Goal: Task Accomplishment & Management: Manage account settings

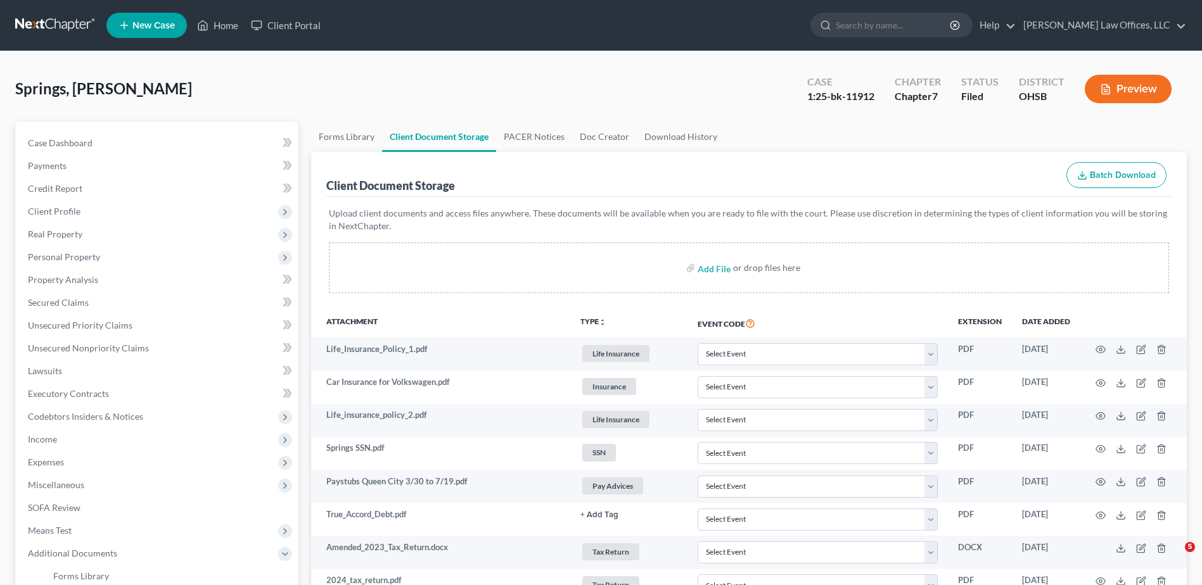
select select "7"
select select "52"
click at [61, 233] on span "Real Property" at bounding box center [55, 234] width 54 height 11
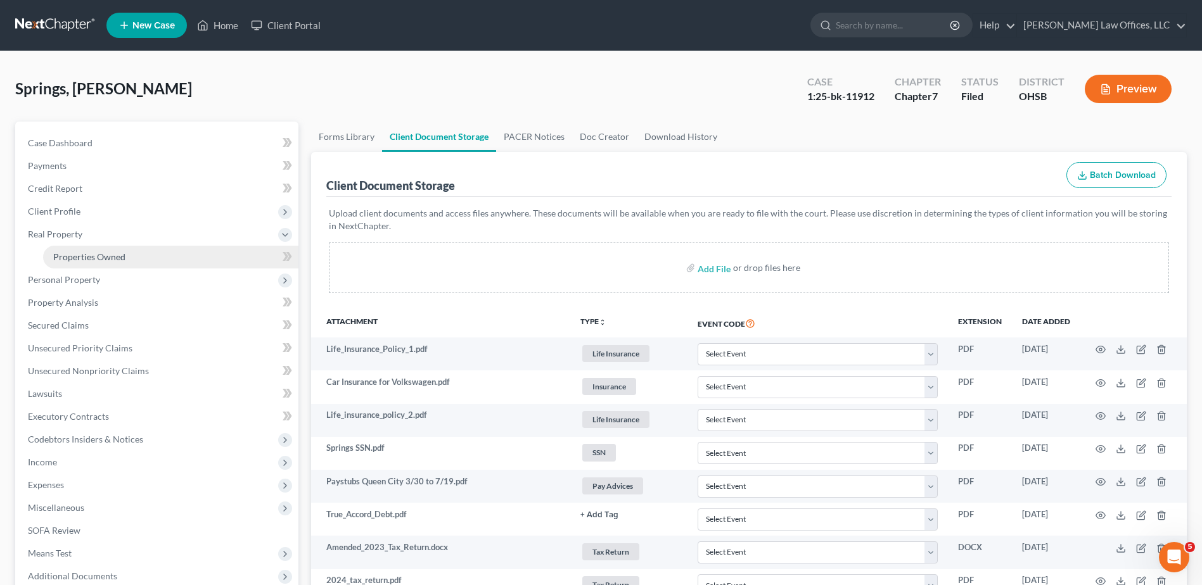
click at [67, 254] on span "Properties Owned" at bounding box center [89, 256] width 72 height 11
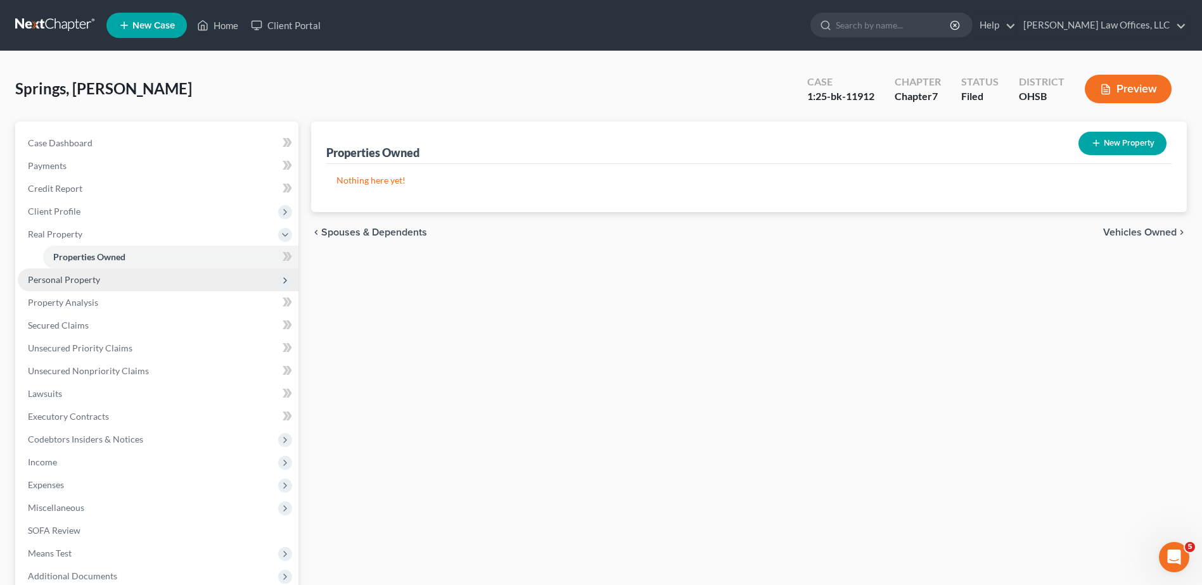
click at [67, 277] on span "Personal Property" at bounding box center [64, 279] width 72 height 11
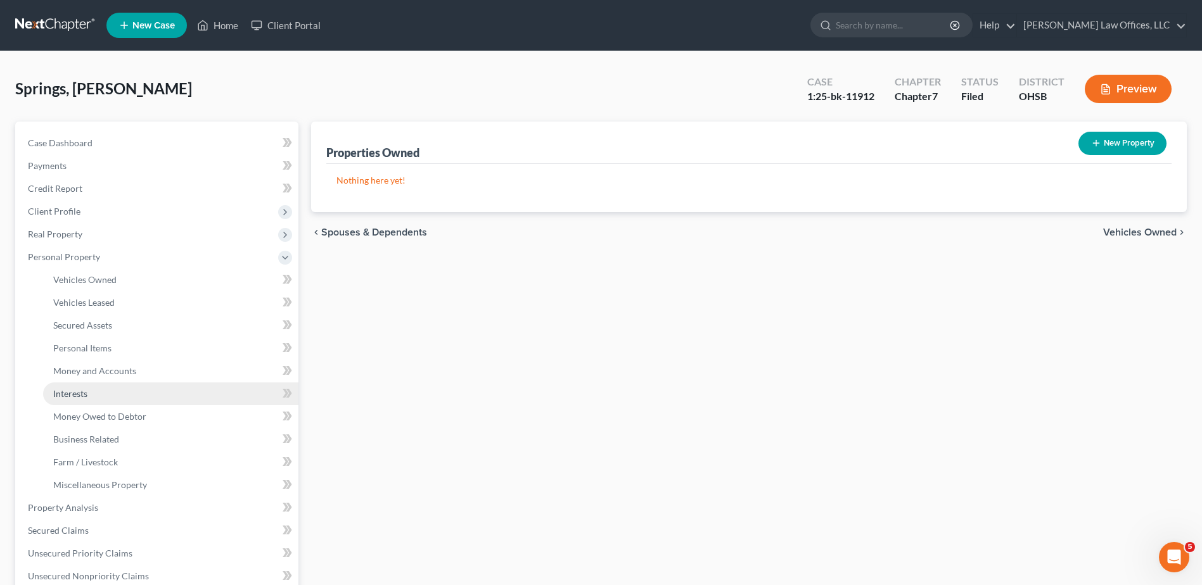
click at [70, 396] on span "Interests" at bounding box center [70, 393] width 34 height 11
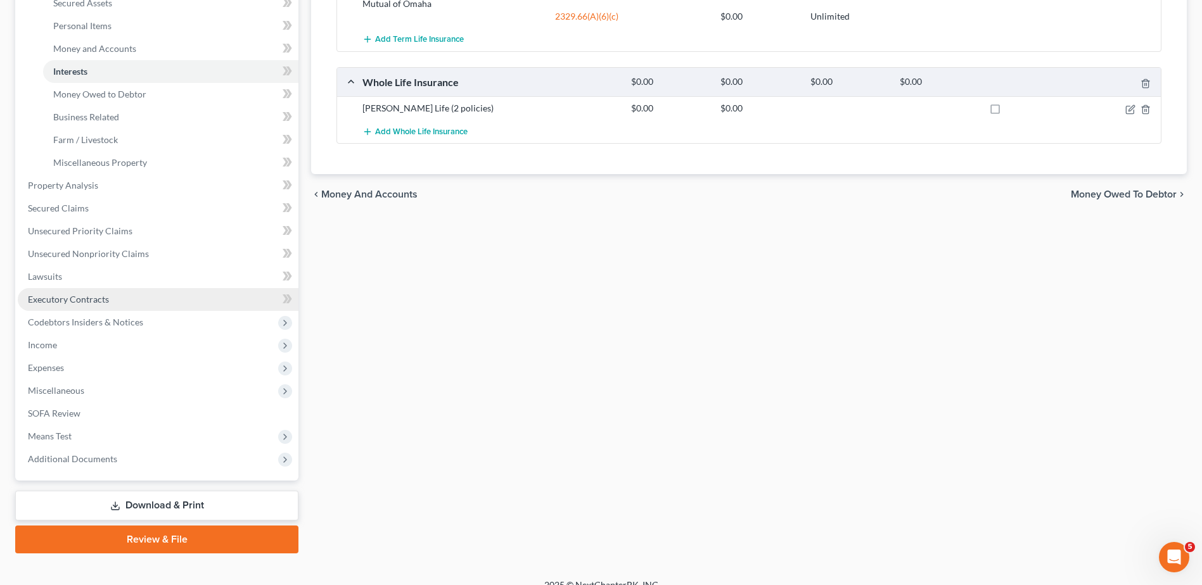
scroll to position [339, 0]
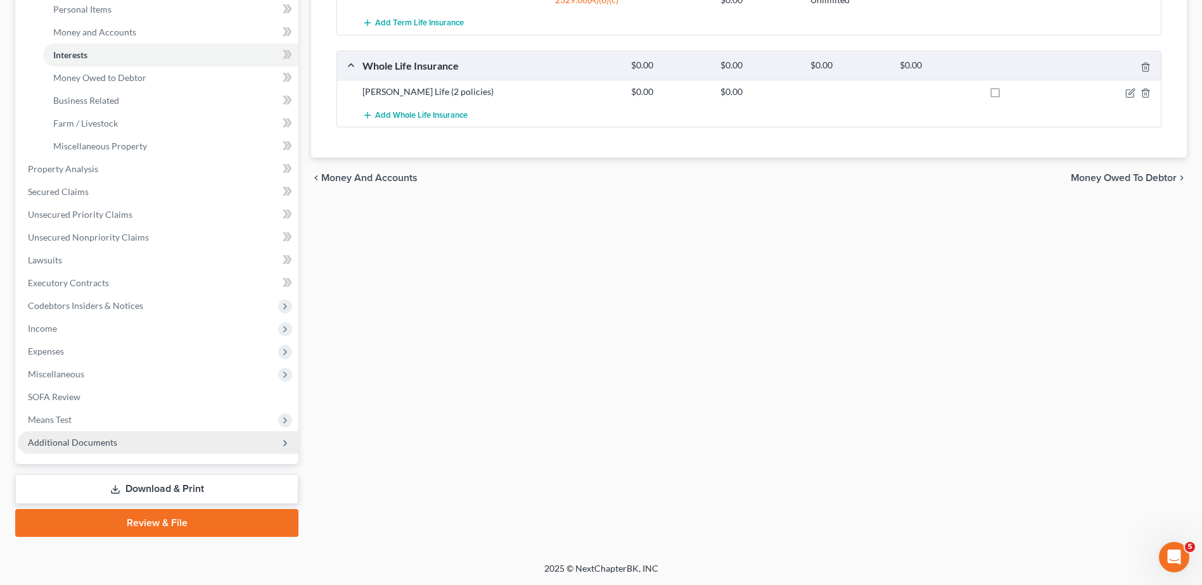
click at [77, 441] on span "Additional Documents" at bounding box center [72, 442] width 89 height 11
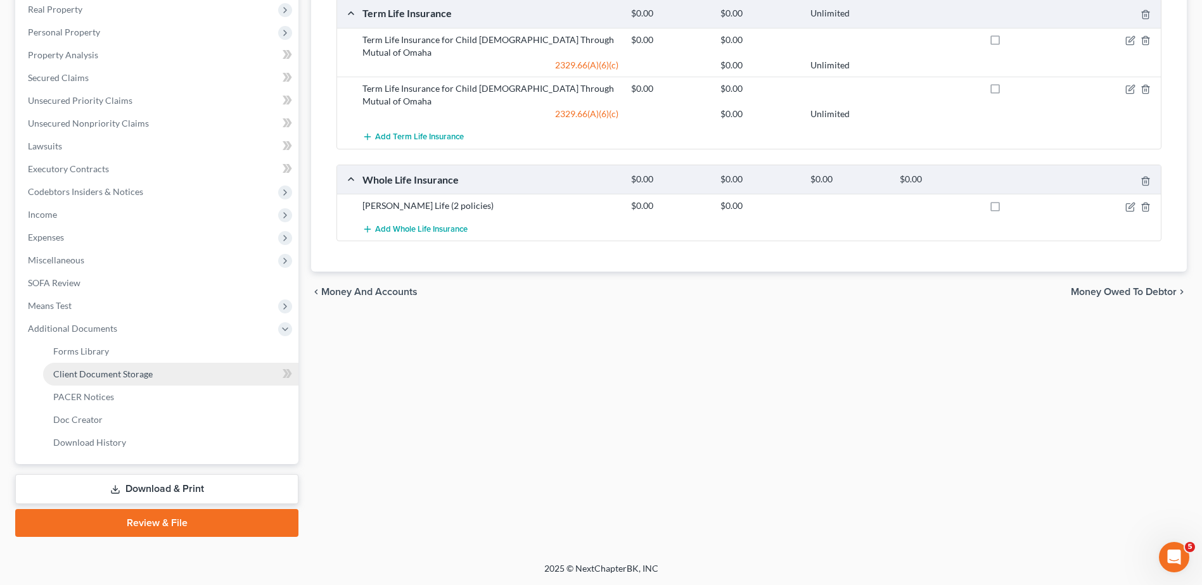
click at [91, 378] on span "Client Document Storage" at bounding box center [102, 374] width 99 height 11
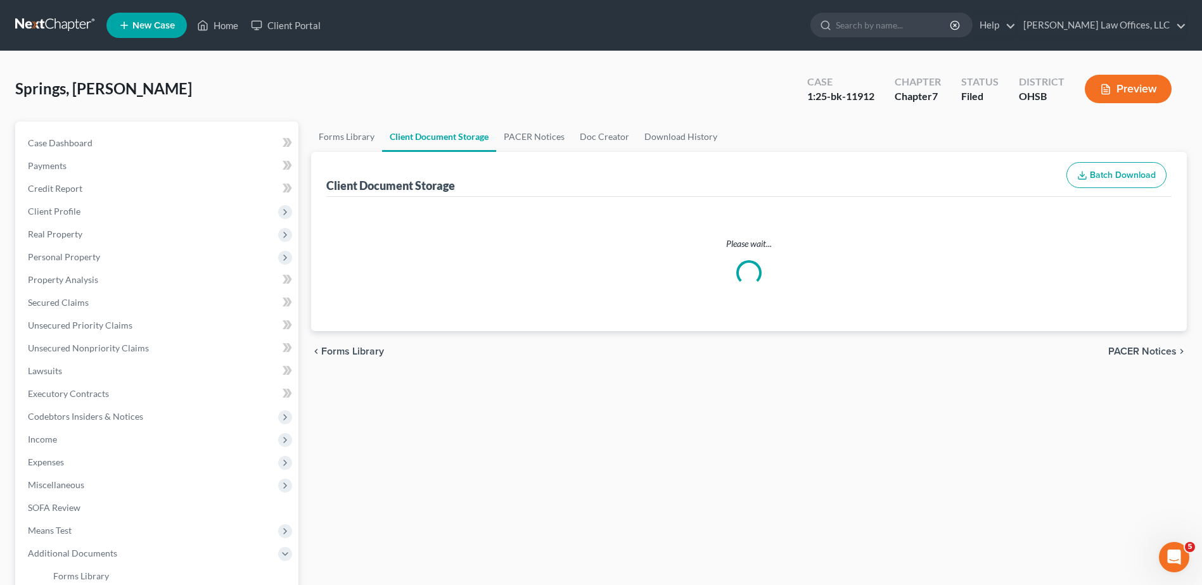
select select "7"
select select "52"
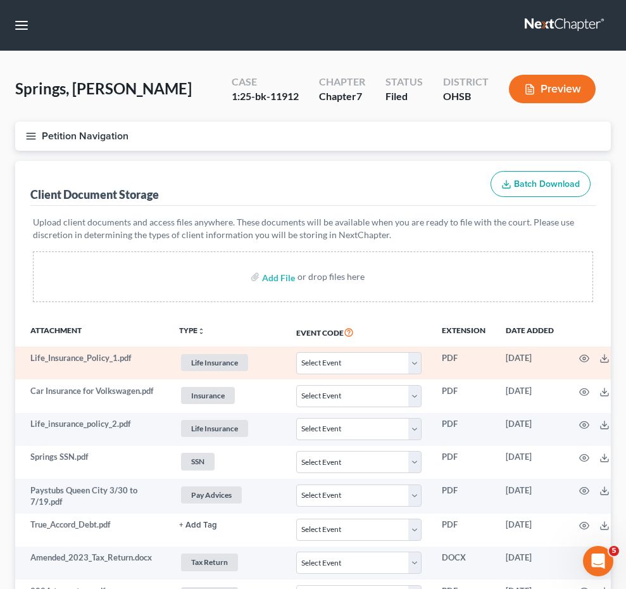
scroll to position [25, 0]
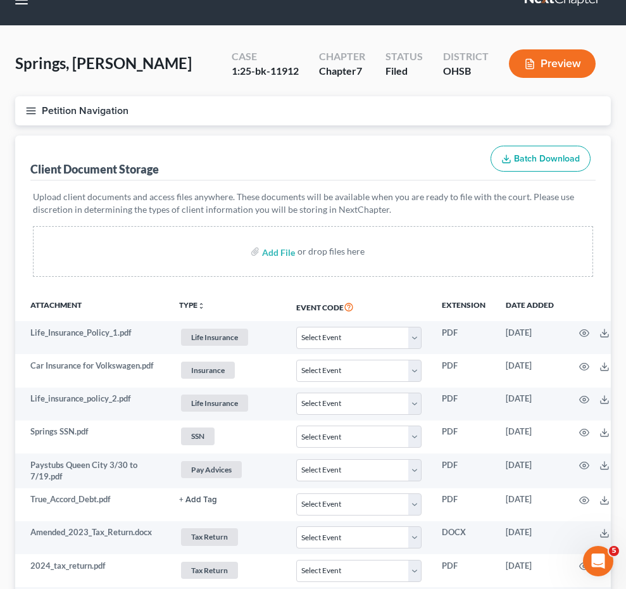
select select "7"
select select "52"
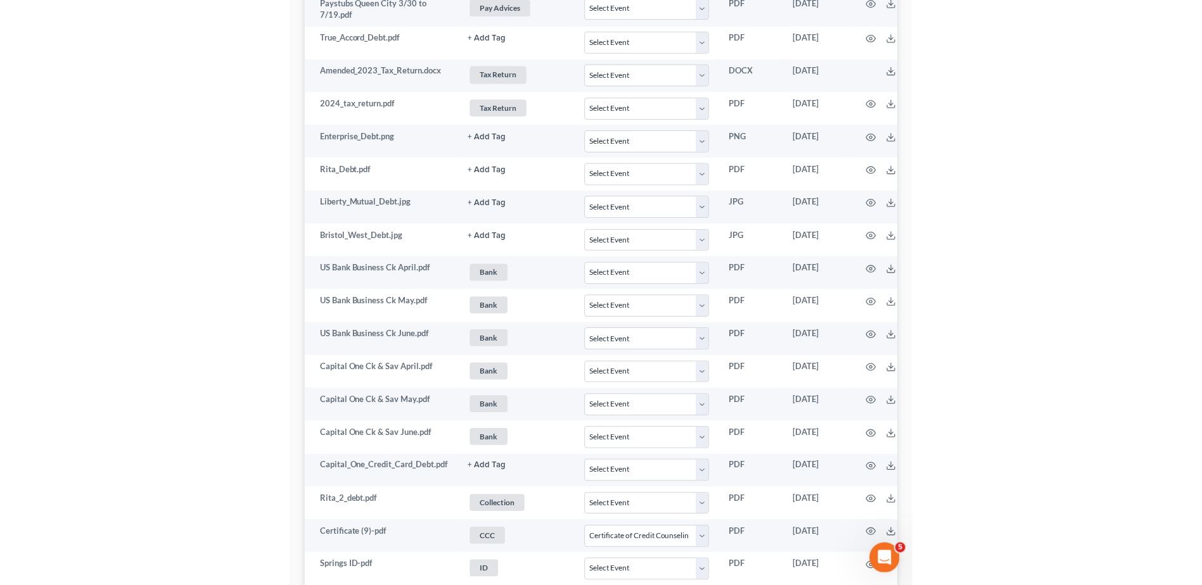
scroll to position [0, 0]
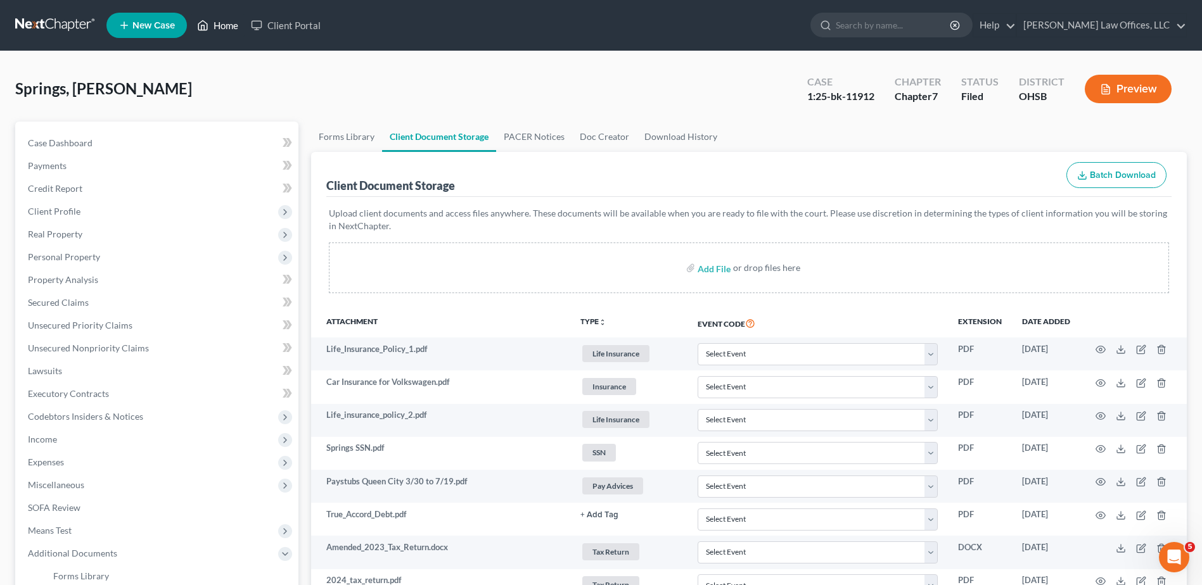
drag, startPoint x: 222, startPoint y: 23, endPoint x: 733, endPoint y: 97, distance: 515.9
click at [222, 23] on link "Home" at bounding box center [218, 25] width 54 height 23
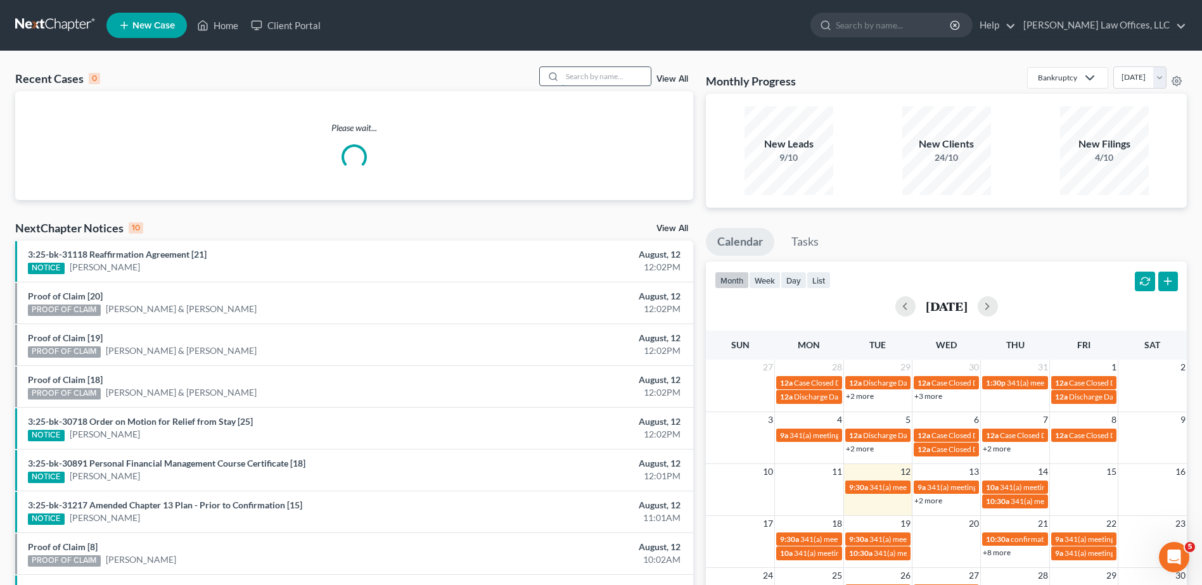
click at [609, 77] on input "search" at bounding box center [606, 76] width 89 height 18
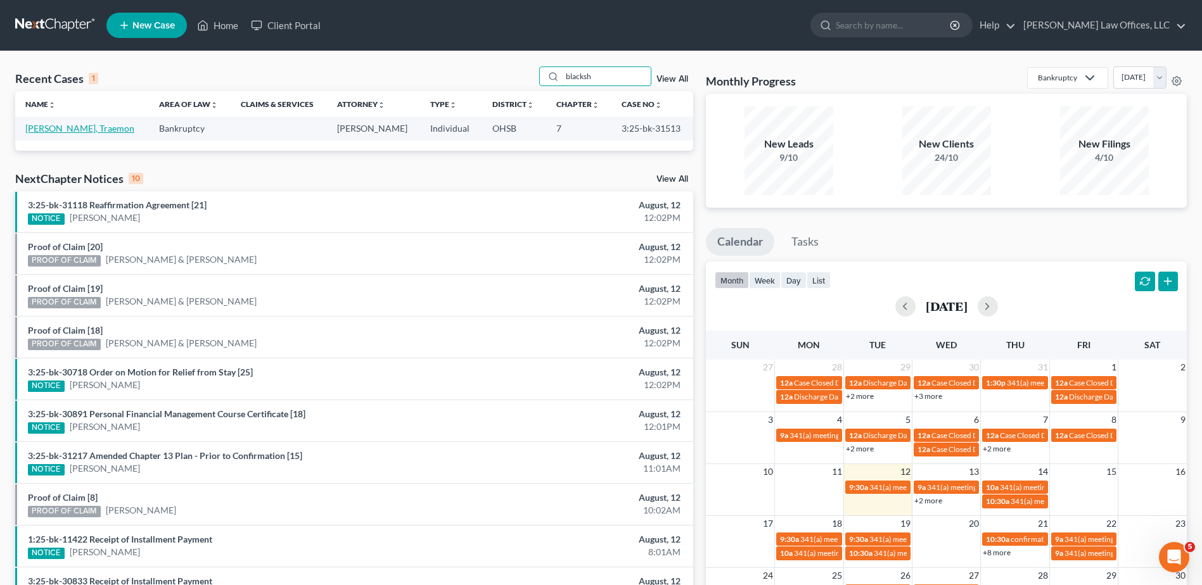
type input "blacksh"
click at [82, 130] on link "[PERSON_NAME], Traemon" at bounding box center [79, 128] width 109 height 11
select select "4"
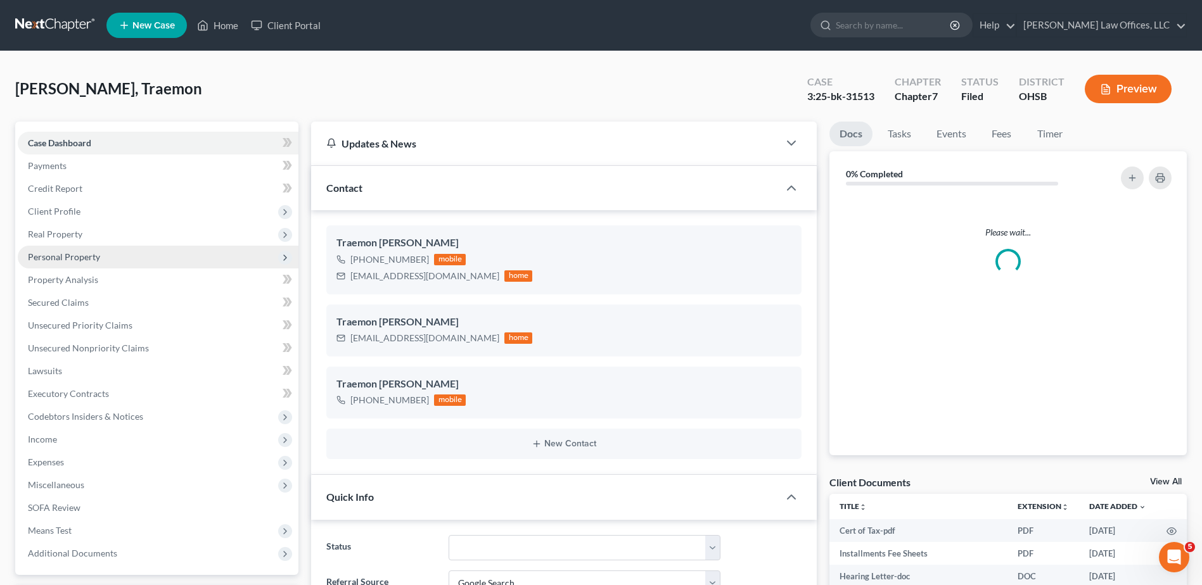
click at [54, 255] on span "Personal Property" at bounding box center [64, 256] width 72 height 11
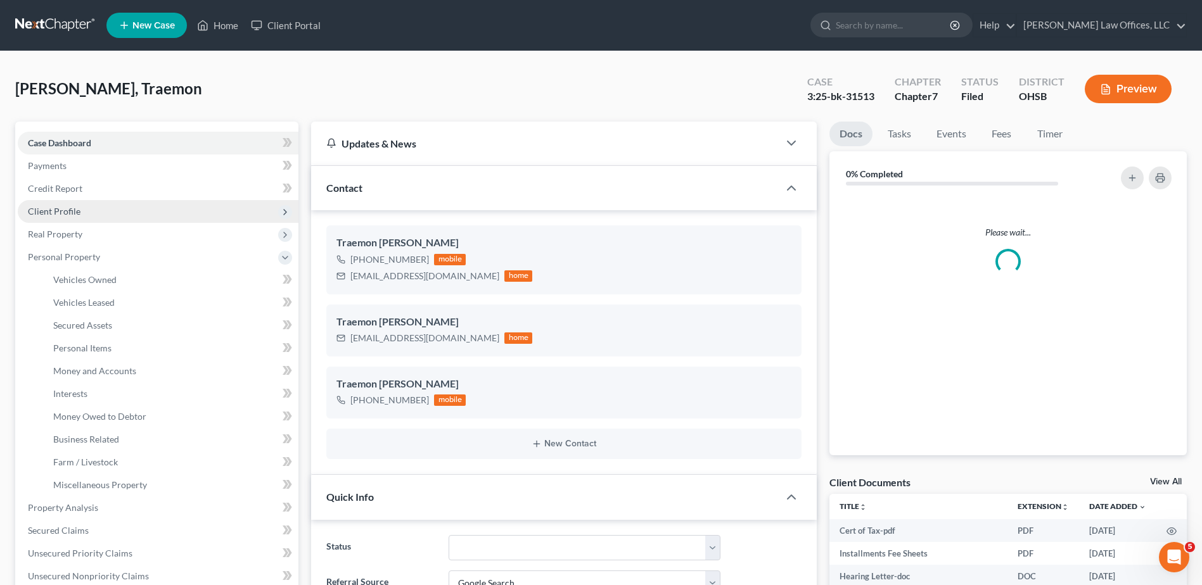
click at [63, 209] on span "Client Profile" at bounding box center [54, 211] width 53 height 11
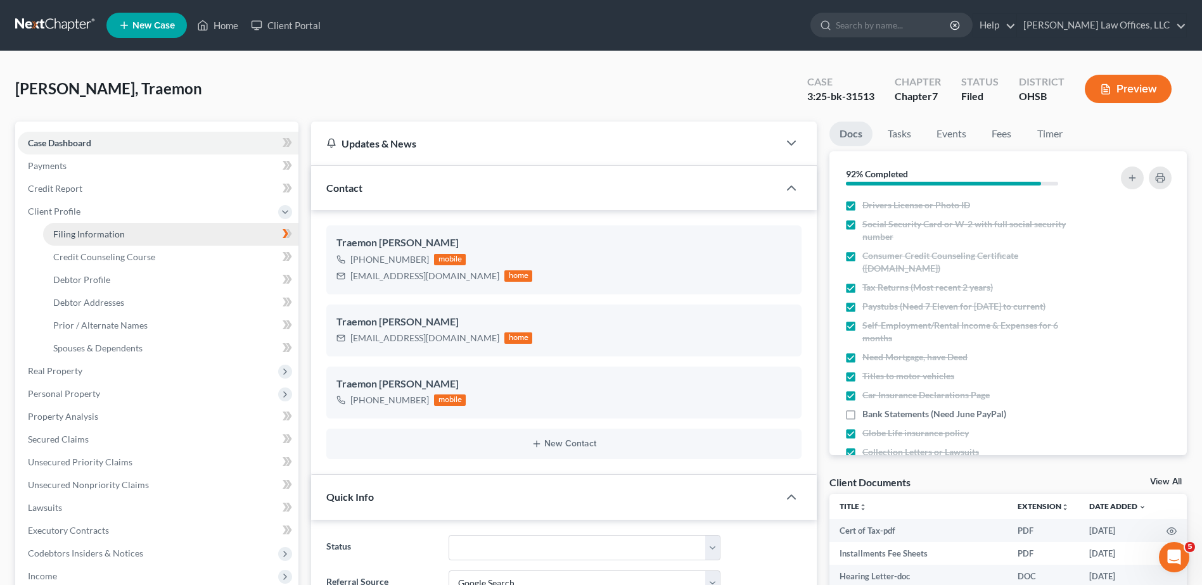
click at [76, 231] on span "Filing Information" at bounding box center [89, 234] width 72 height 11
select select "1"
select select "0"
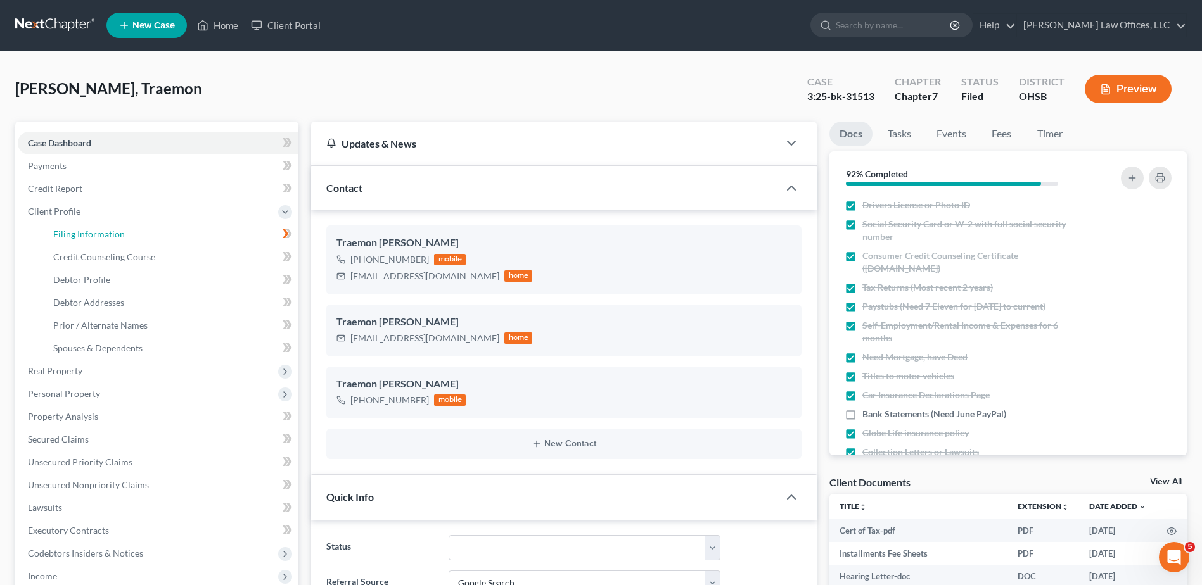
select select "36"
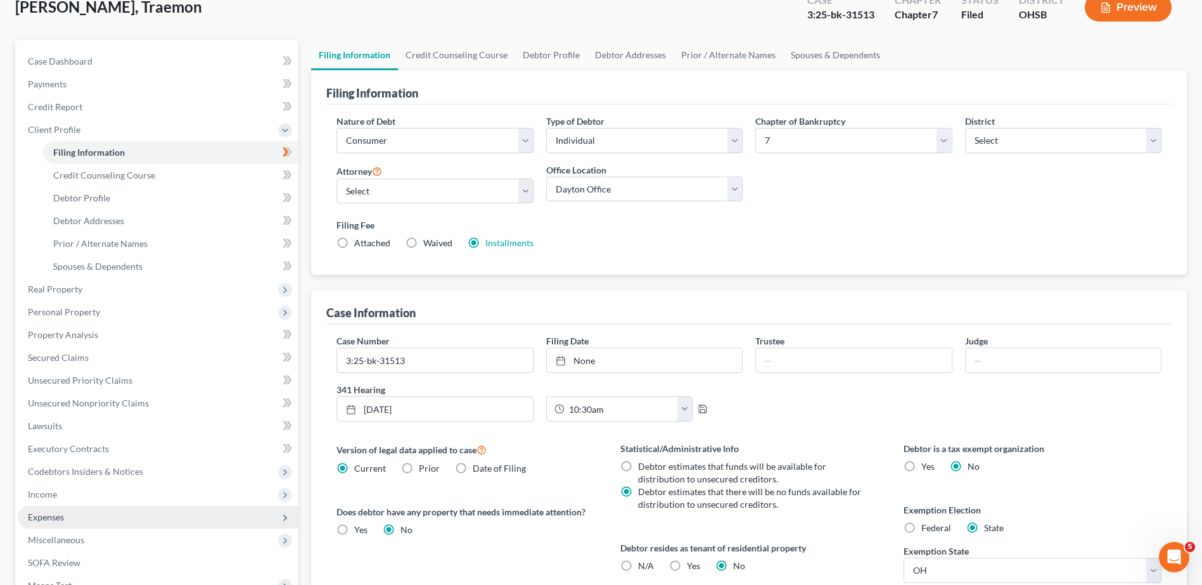
scroll to position [250, 0]
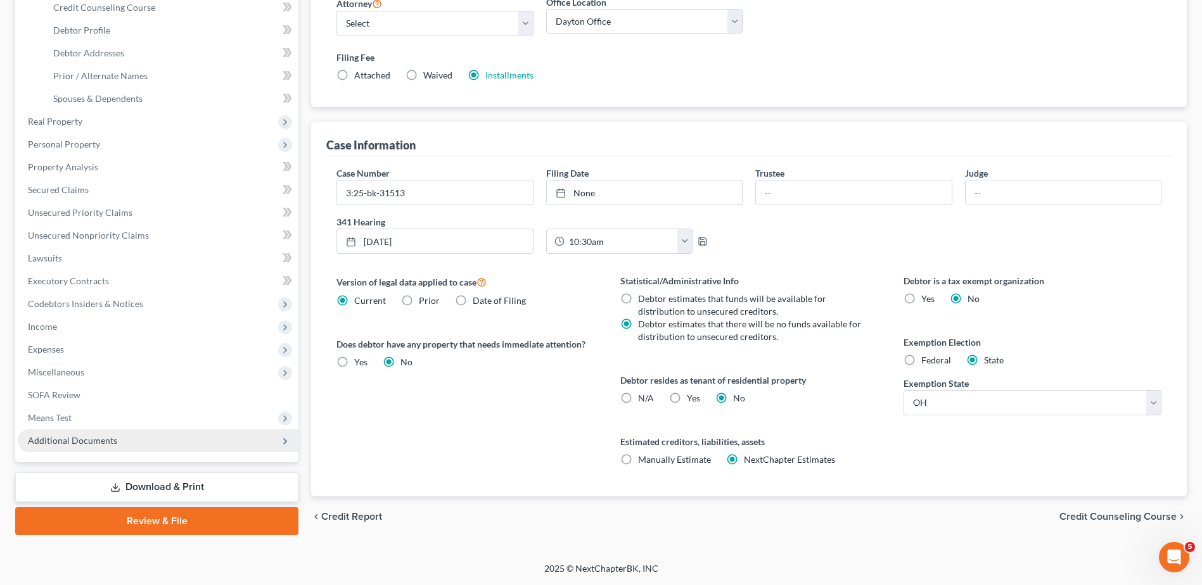
click at [91, 446] on span "Additional Documents" at bounding box center [158, 440] width 281 height 23
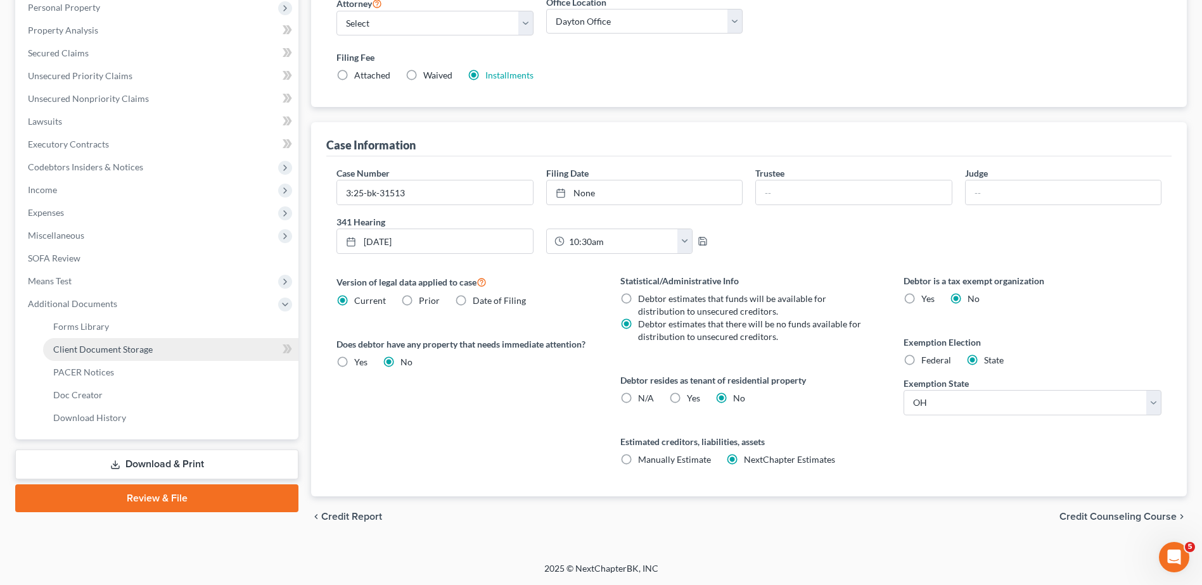
click at [118, 350] on span "Client Document Storage" at bounding box center [102, 349] width 99 height 11
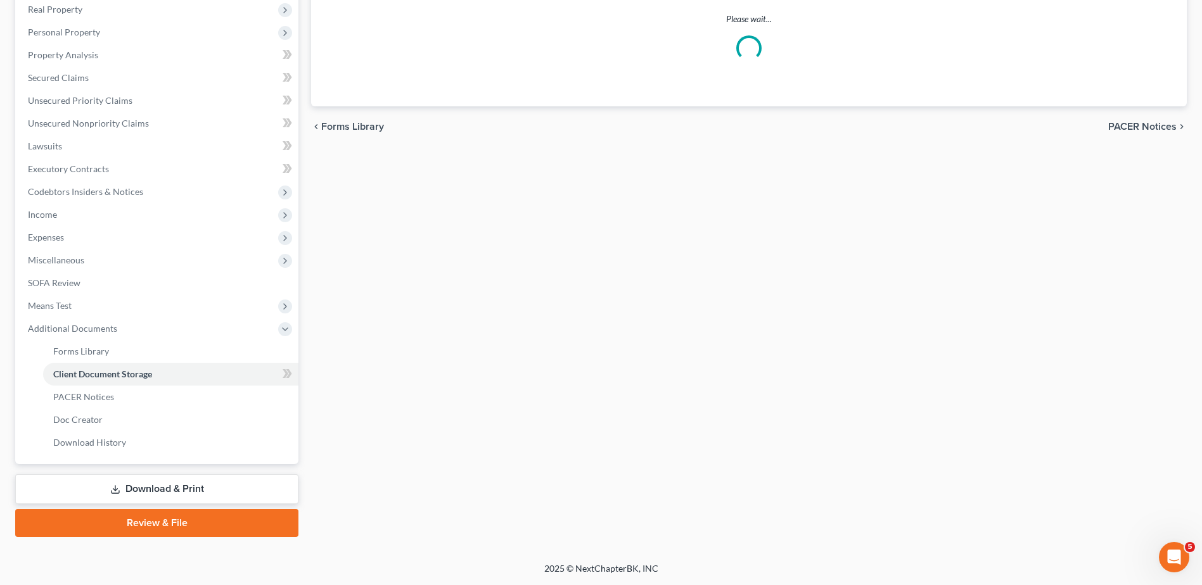
scroll to position [177, 0]
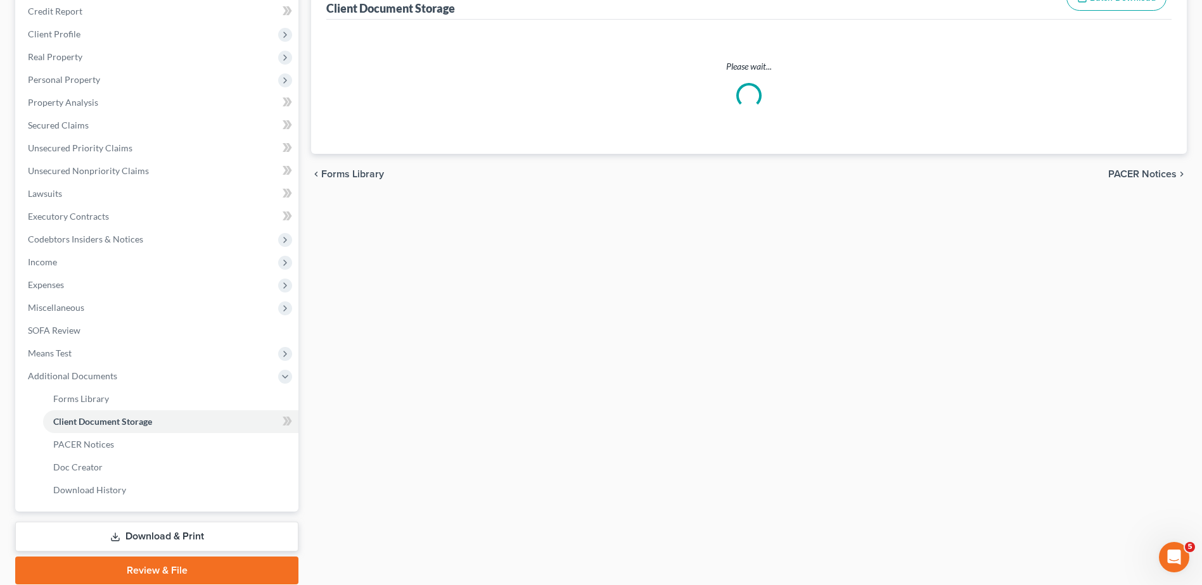
select select "7"
select select "37"
select select "52"
select select "37"
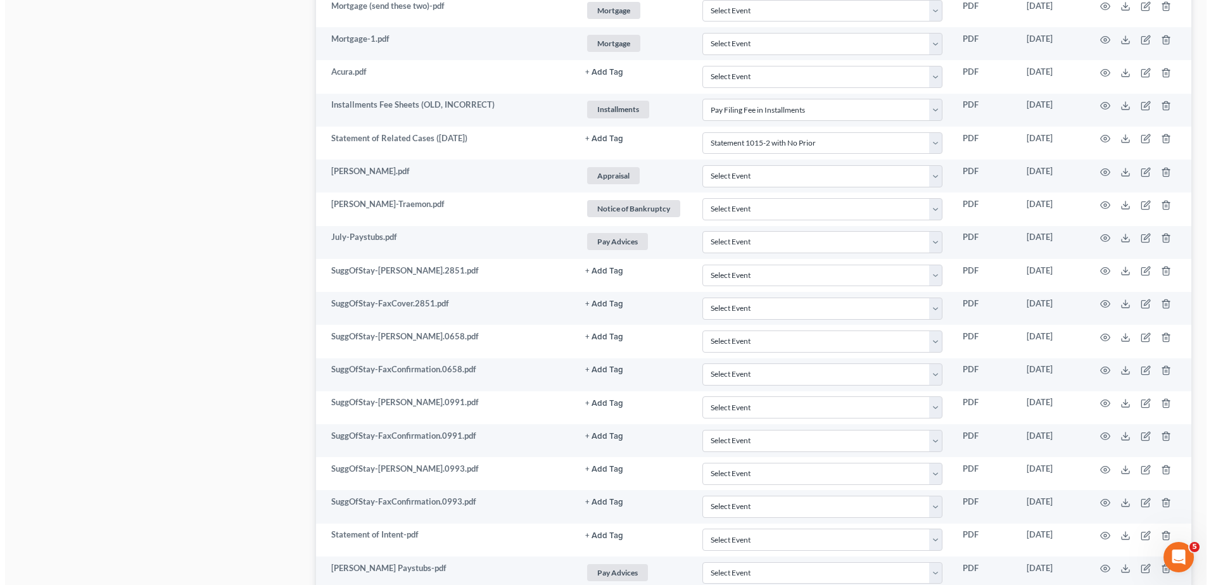
scroll to position [2217, 0]
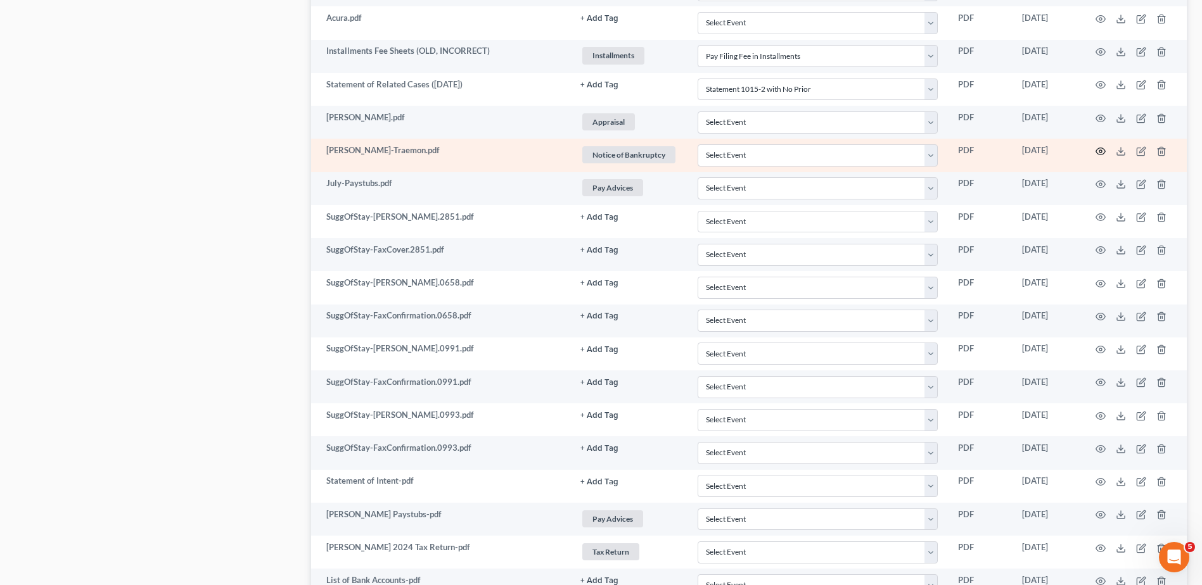
click at [1095, 151] on icon "button" at bounding box center [1100, 151] width 10 height 10
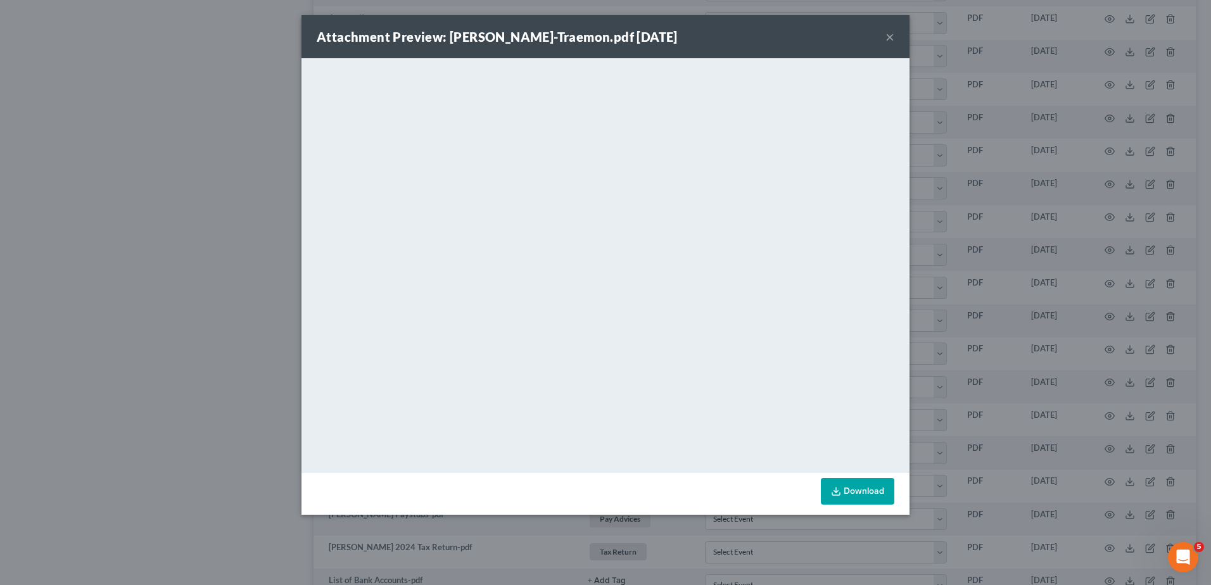
click at [891, 35] on button "×" at bounding box center [890, 36] width 9 height 15
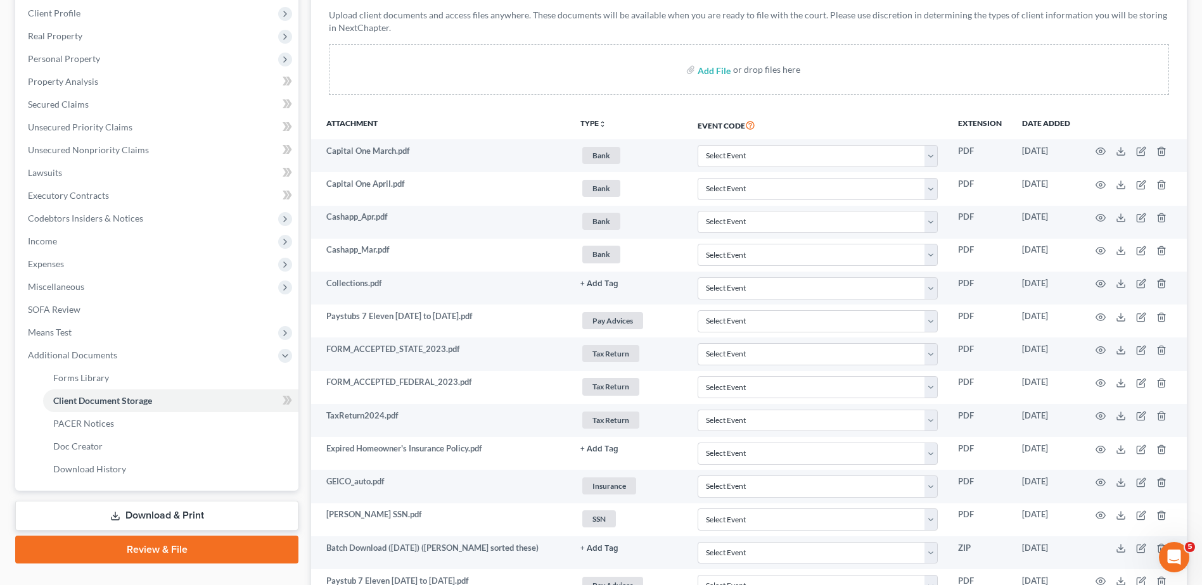
scroll to position [0, 0]
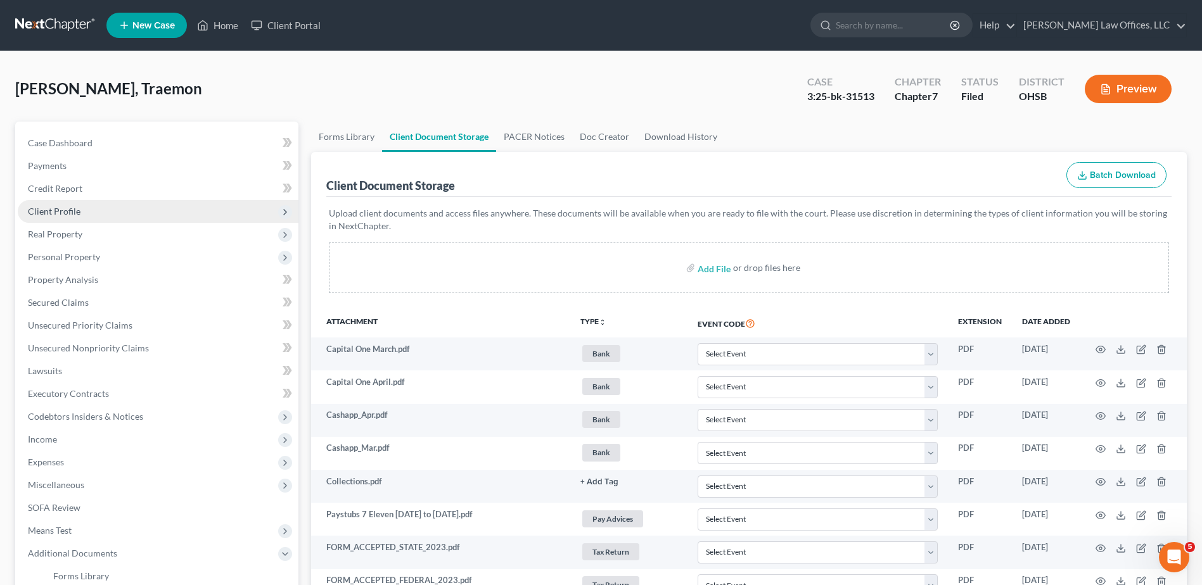
click at [74, 208] on span "Client Profile" at bounding box center [54, 211] width 53 height 11
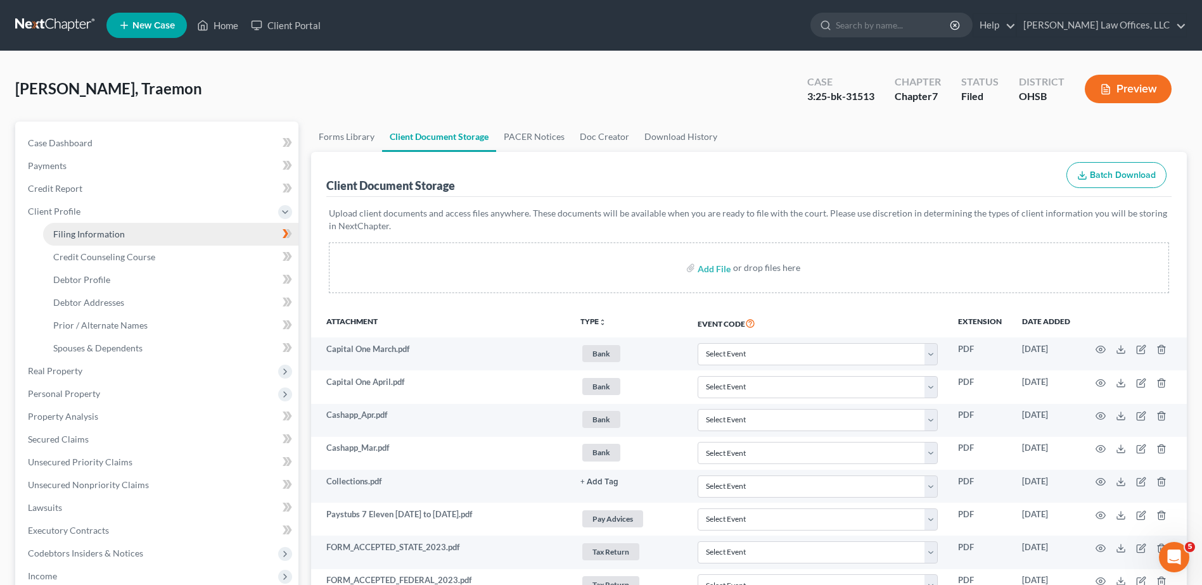
click at [73, 234] on span "Filing Information" at bounding box center [89, 234] width 72 height 11
select select "1"
select select "0"
select select "62"
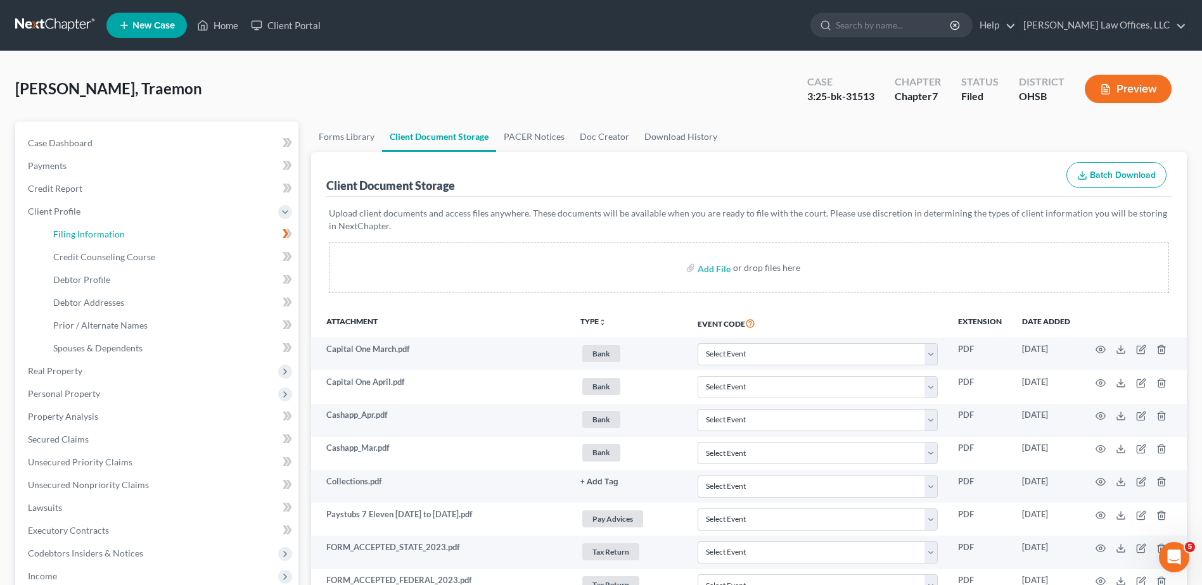
select select "0"
select select "36"
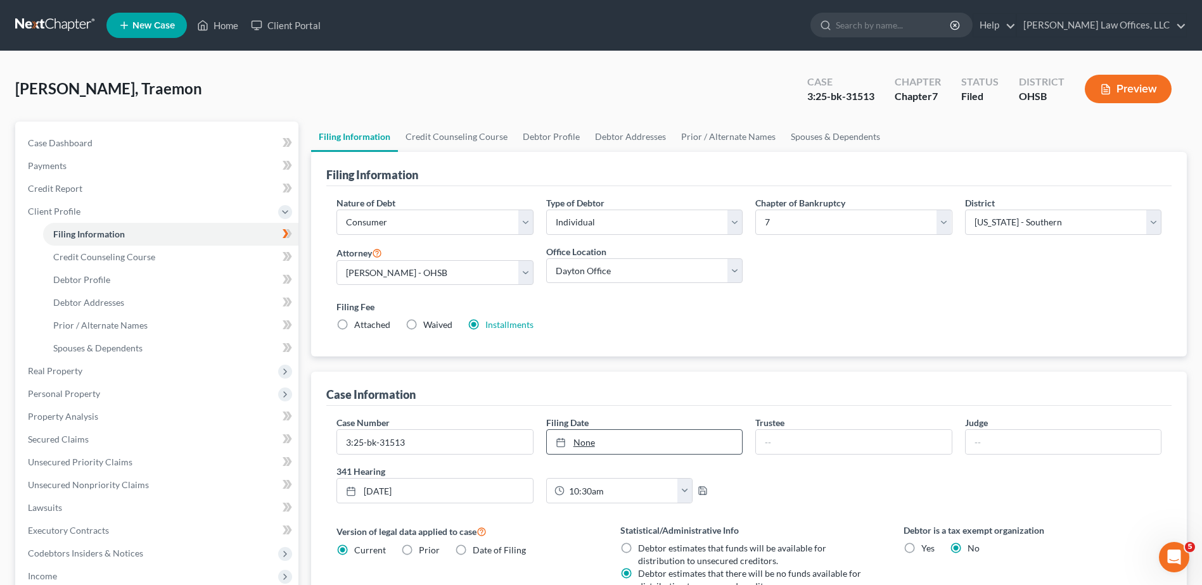
click at [584, 440] on link "None" at bounding box center [644, 442] width 195 height 24
type input "[DATE]"
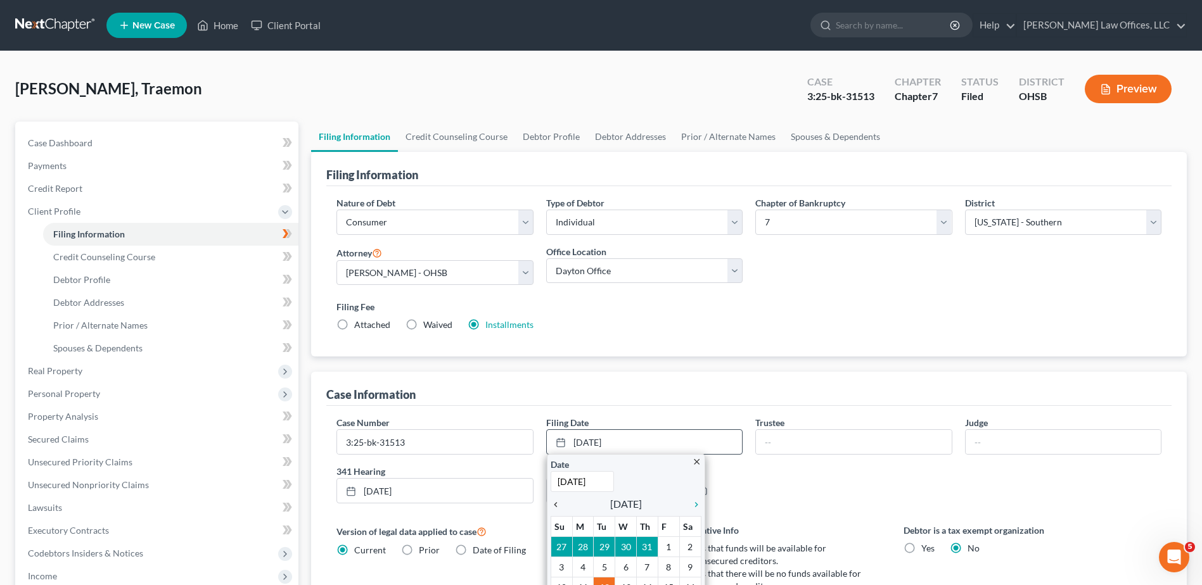
click at [559, 503] on icon "chevron_left" at bounding box center [558, 505] width 16 height 10
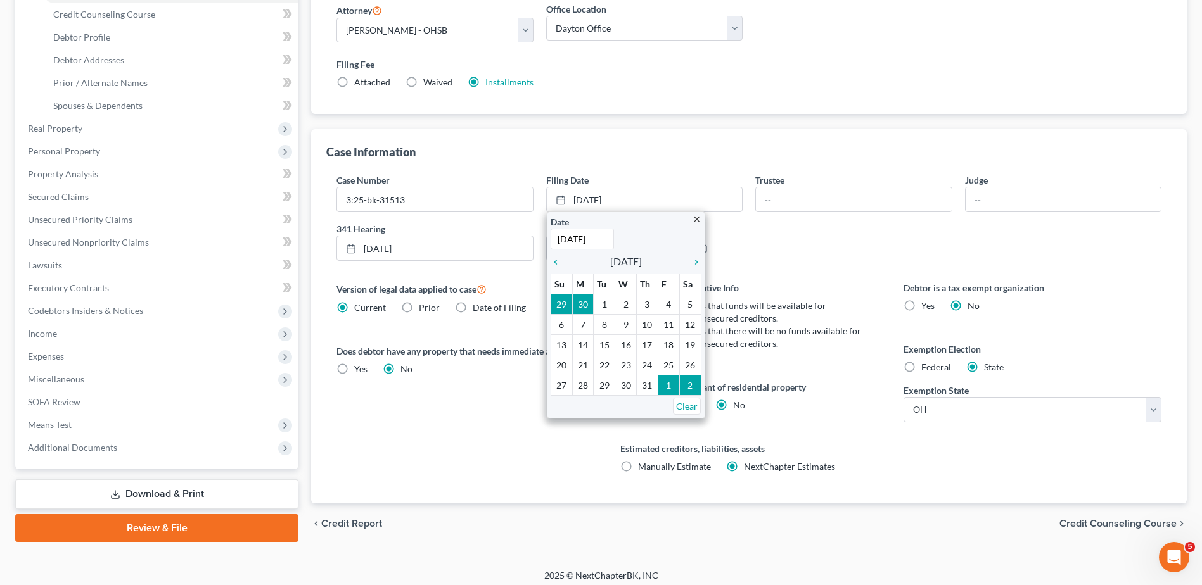
scroll to position [250, 0]
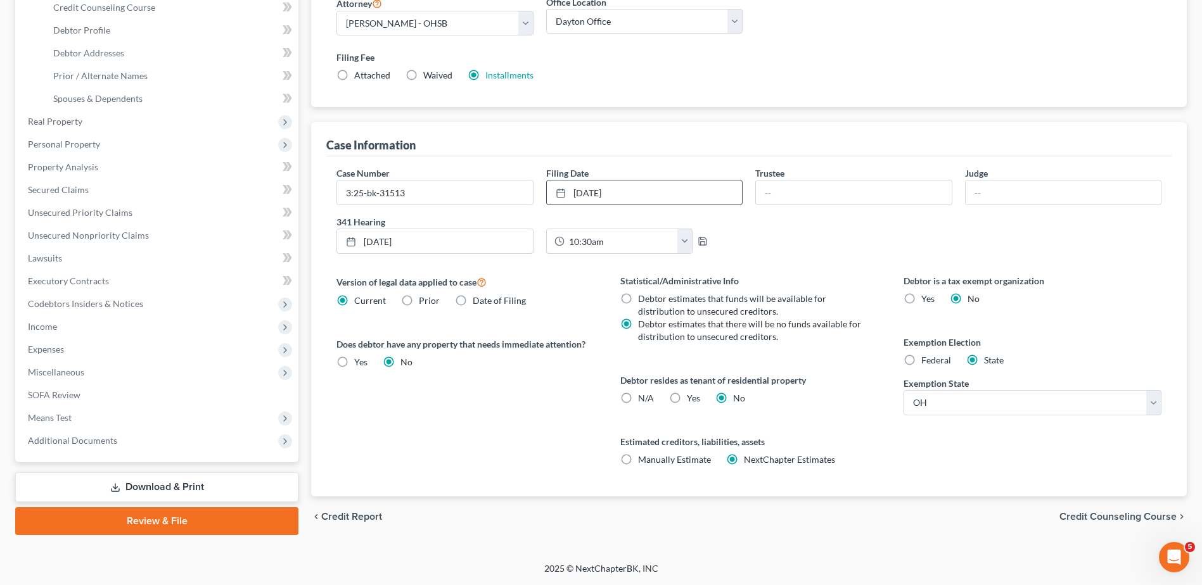
click at [1071, 514] on span "Credit Counseling Course" at bounding box center [1117, 517] width 117 height 10
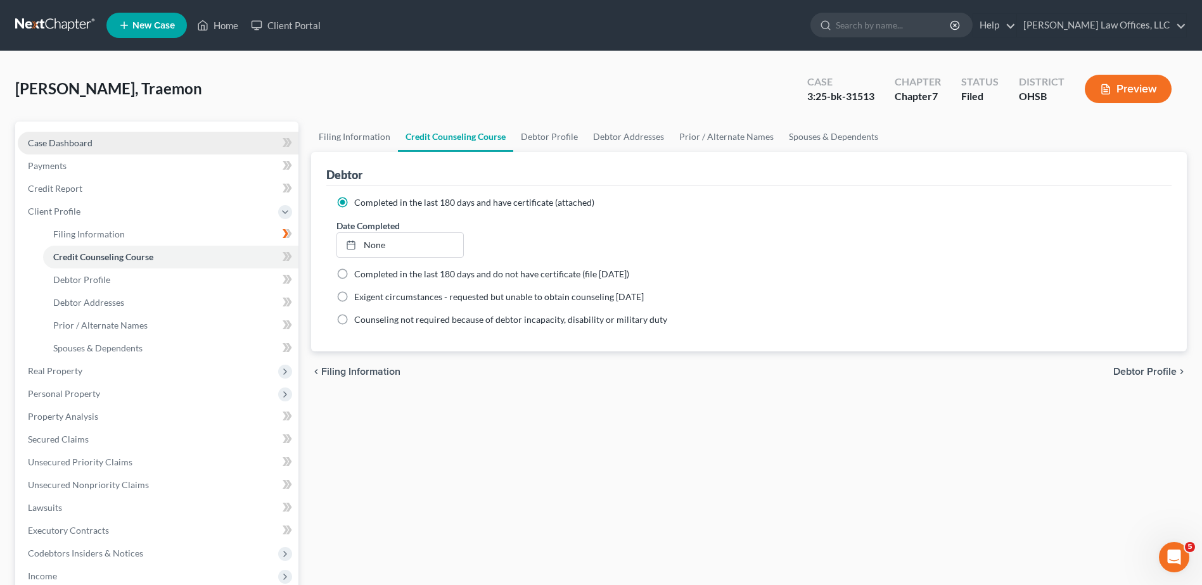
click at [48, 140] on span "Case Dashboard" at bounding box center [60, 142] width 65 height 11
select select "4"
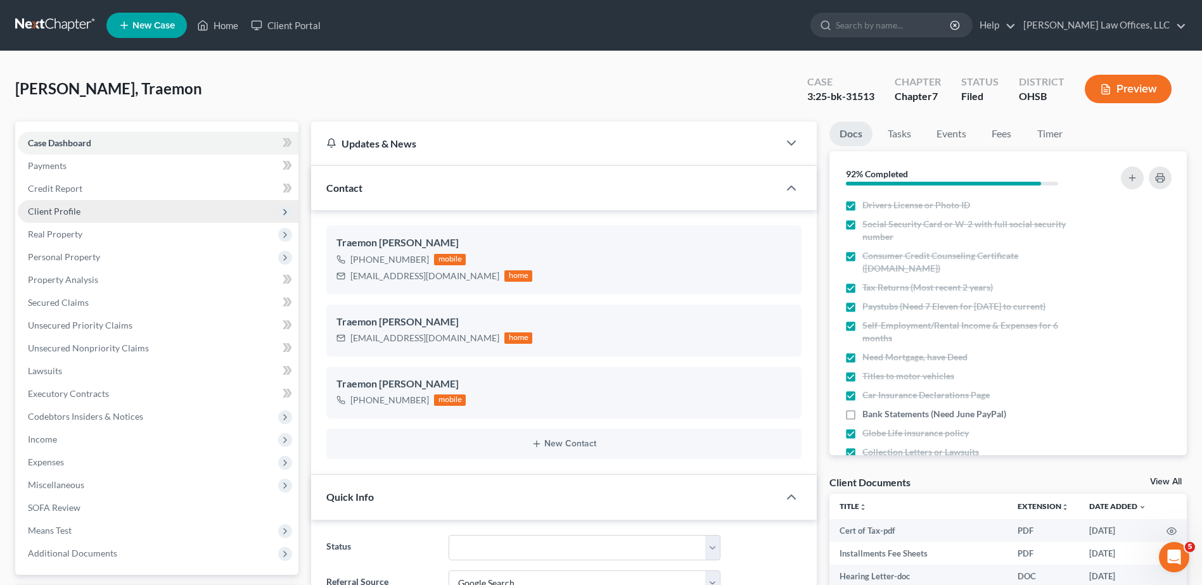
click at [62, 209] on span "Client Profile" at bounding box center [54, 211] width 53 height 11
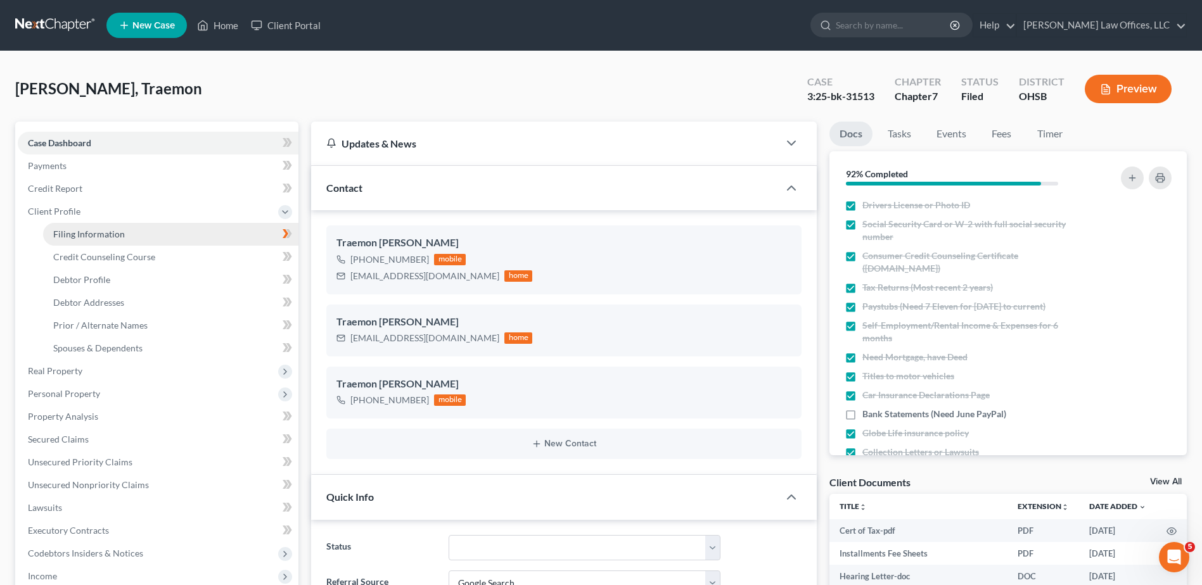
click at [69, 237] on span "Filing Information" at bounding box center [89, 234] width 72 height 11
select select "1"
select select "0"
select select "62"
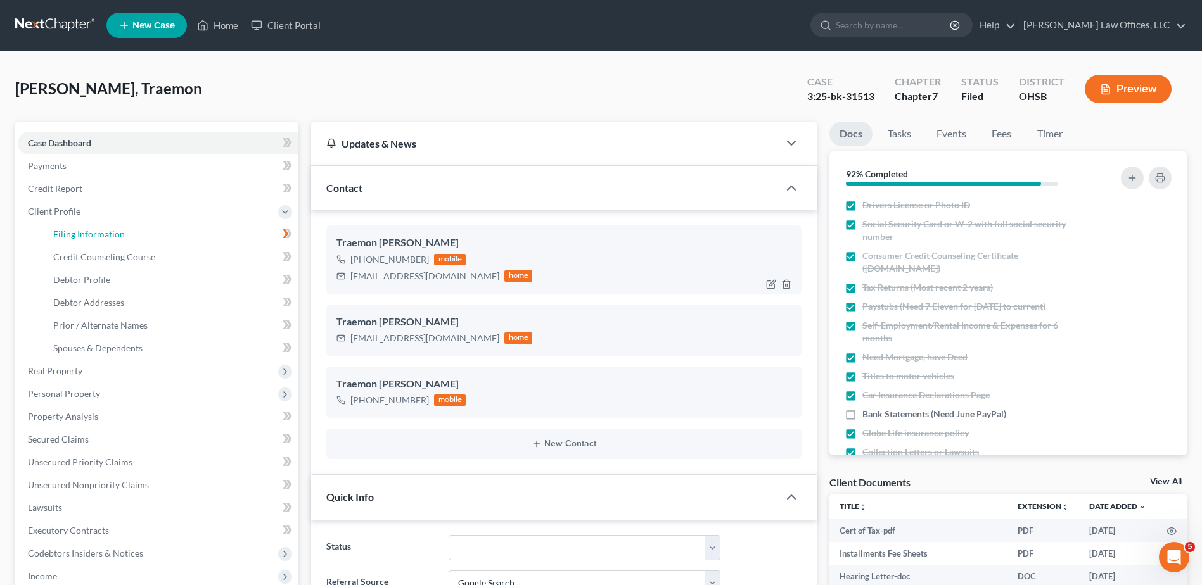
select select "0"
select select "36"
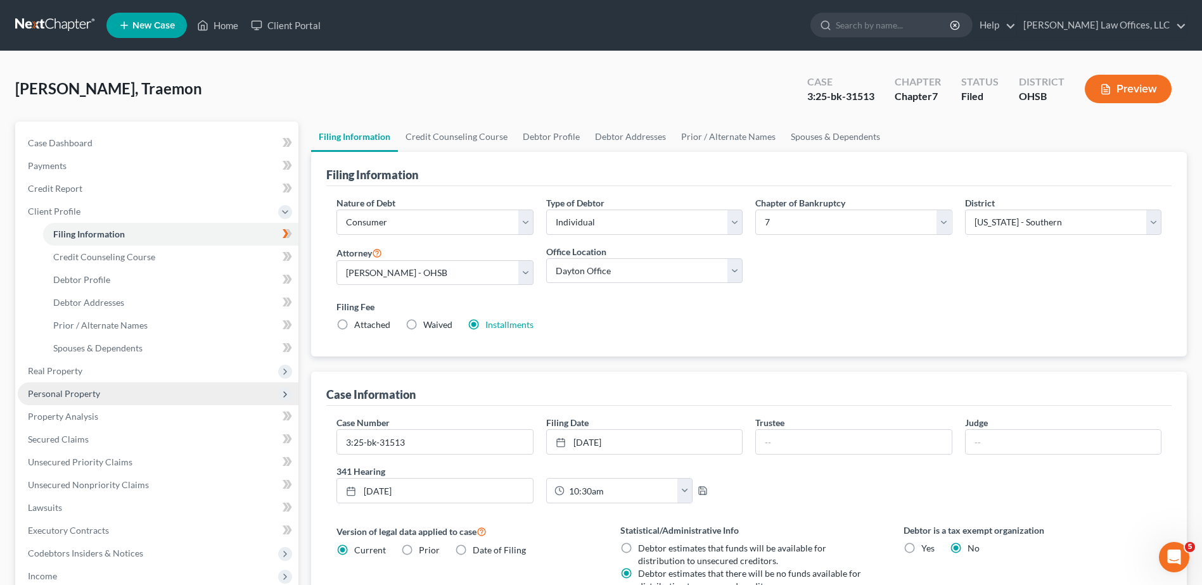
click at [86, 393] on span "Personal Property" at bounding box center [64, 393] width 72 height 11
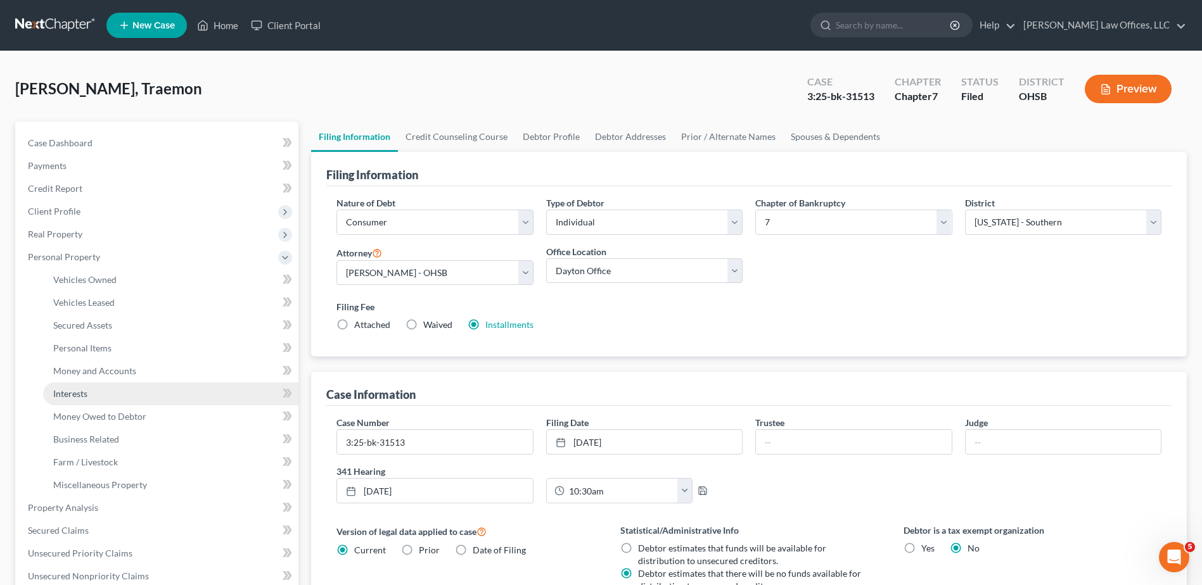
click at [84, 395] on span "Interests" at bounding box center [70, 393] width 34 height 11
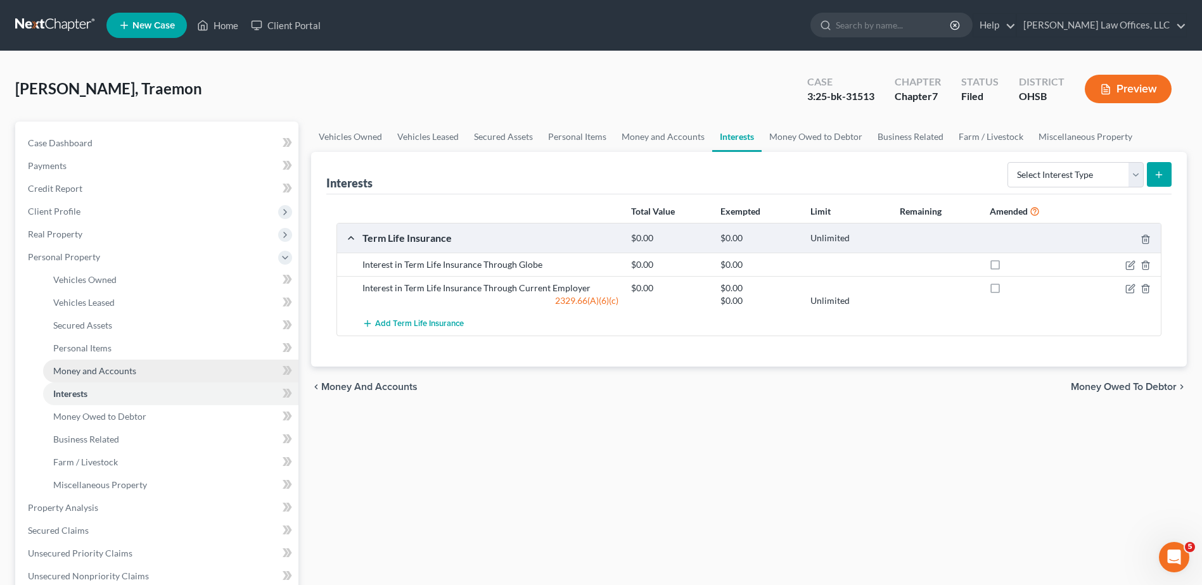
click at [129, 372] on span "Money and Accounts" at bounding box center [94, 371] width 83 height 11
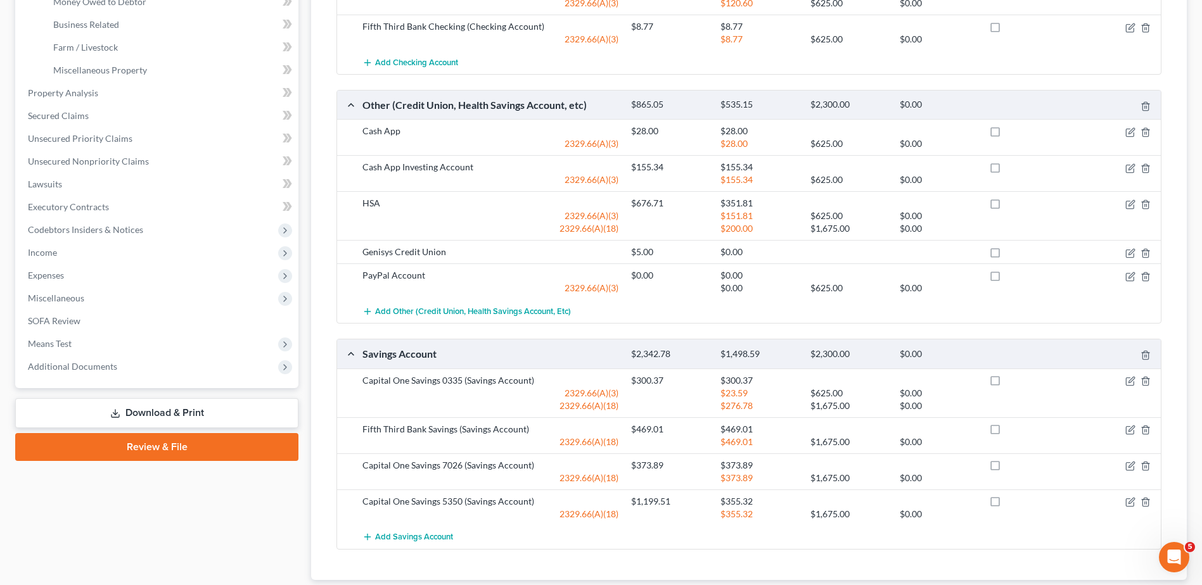
scroll to position [443, 0]
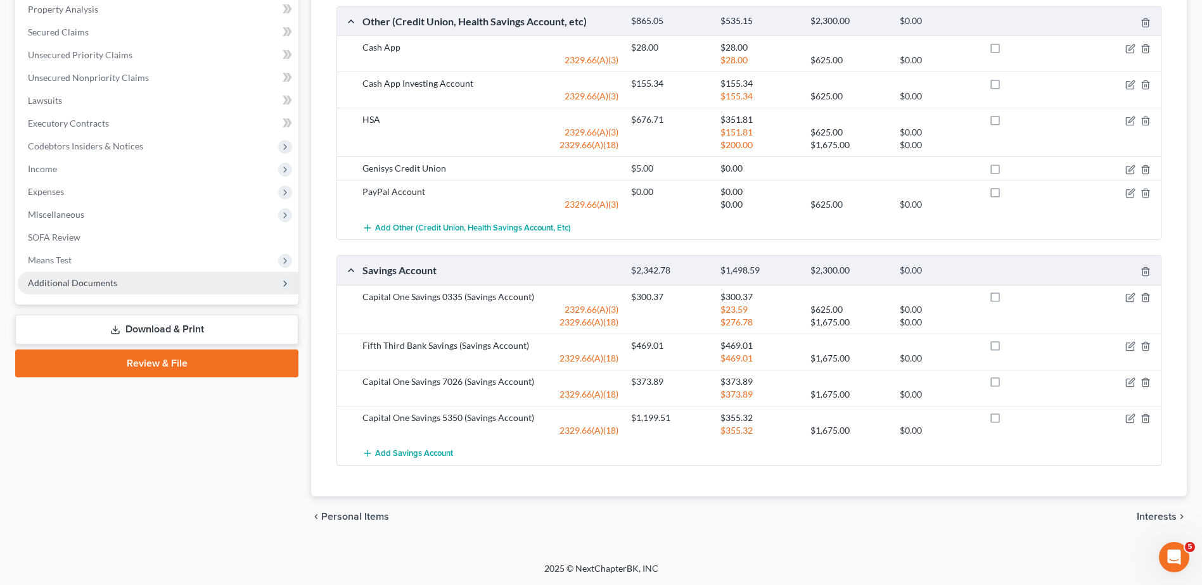
click at [79, 286] on span "Additional Documents" at bounding box center [72, 282] width 89 height 11
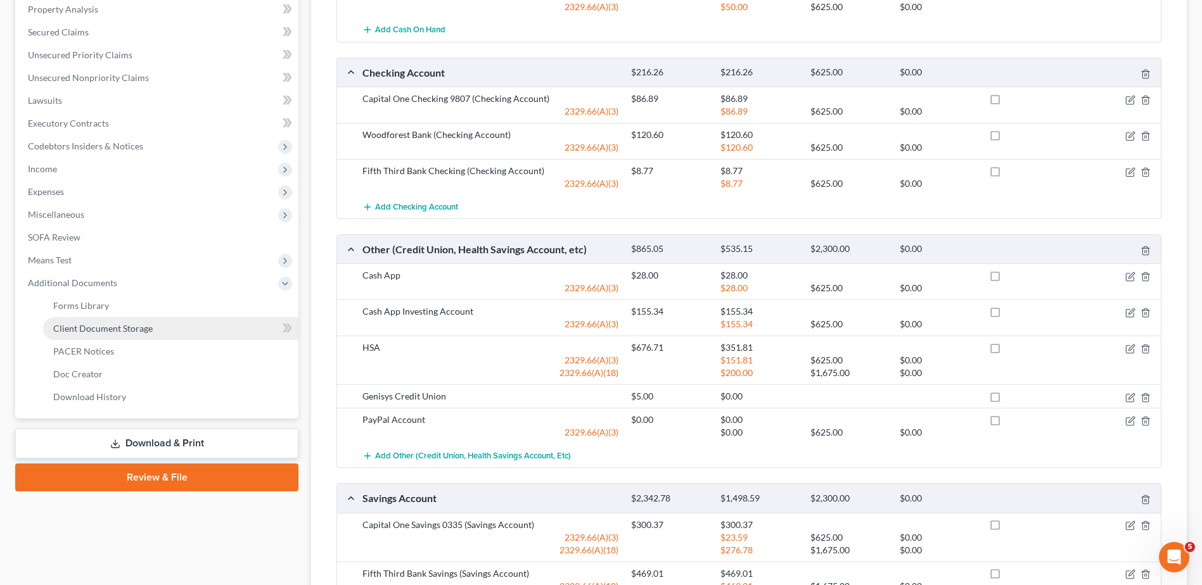
click at [82, 331] on span "Client Document Storage" at bounding box center [102, 328] width 99 height 11
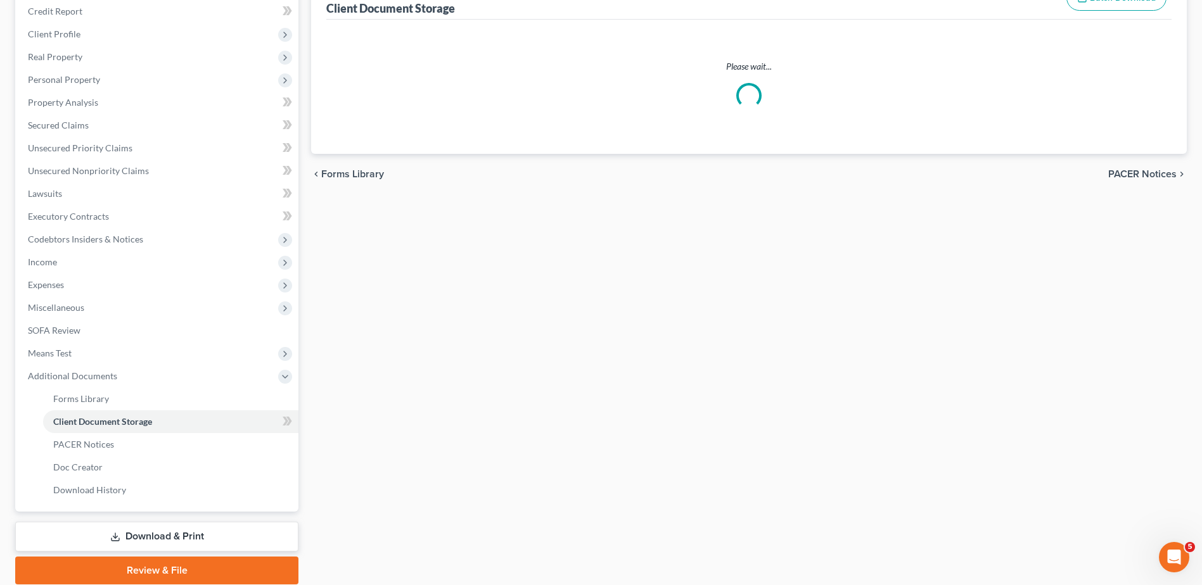
scroll to position [45, 0]
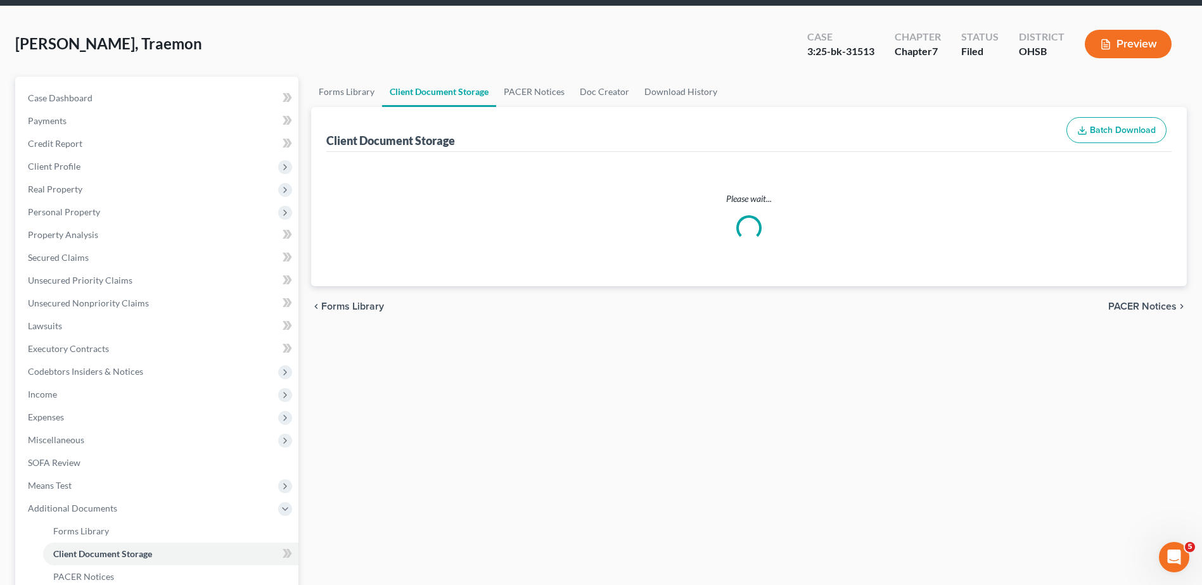
select select "7"
select select "37"
select select "52"
select select "37"
